Goal: Task Accomplishment & Management: Manage account settings

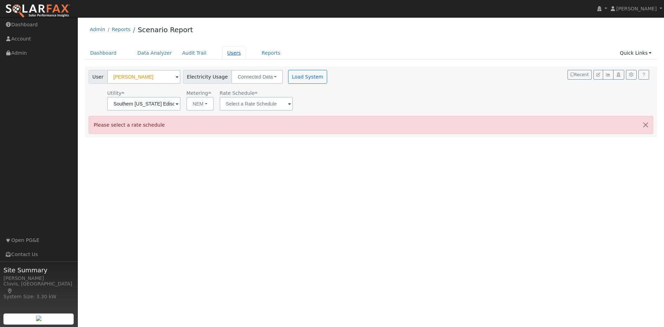
click at [222, 59] on link "Users" at bounding box center [234, 53] width 24 height 13
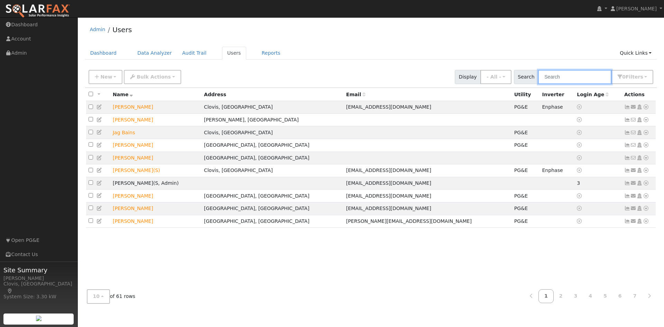
click at [580, 79] on input "text" at bounding box center [574, 77] width 73 height 14
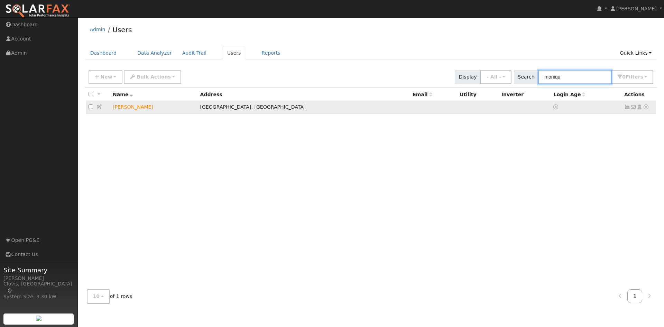
type input "moniqu"
click at [647, 109] on icon at bounding box center [646, 107] width 6 height 5
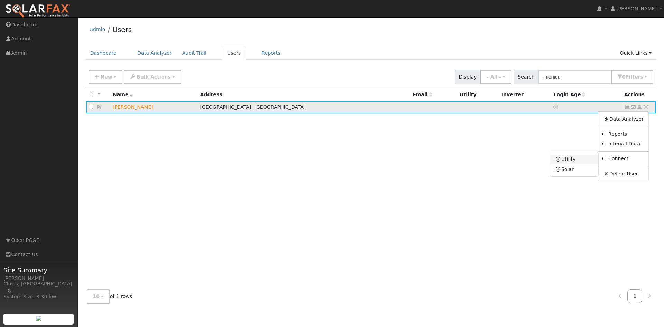
click at [588, 157] on link "Utility" at bounding box center [575, 160] width 48 height 10
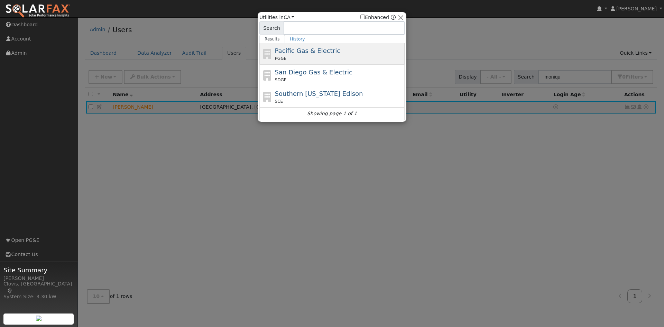
click at [345, 58] on div "PG&E" at bounding box center [339, 58] width 128 height 6
